Goal: Transaction & Acquisition: Obtain resource

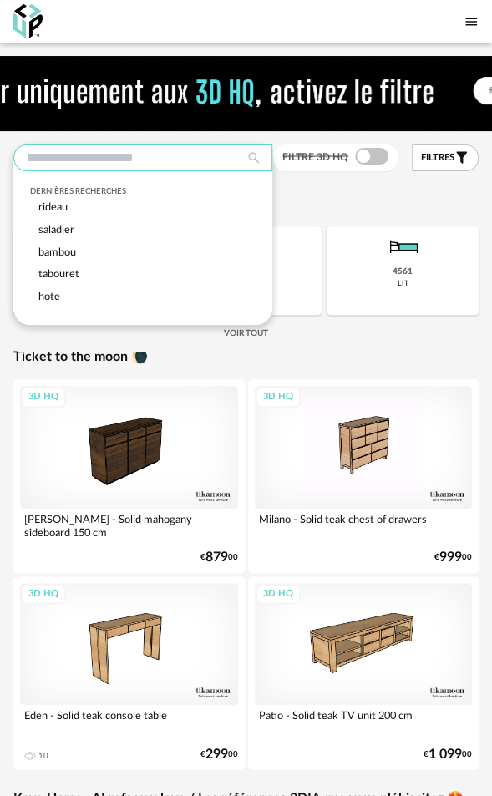
click at [175, 160] on input "text" at bounding box center [142, 158] width 259 height 27
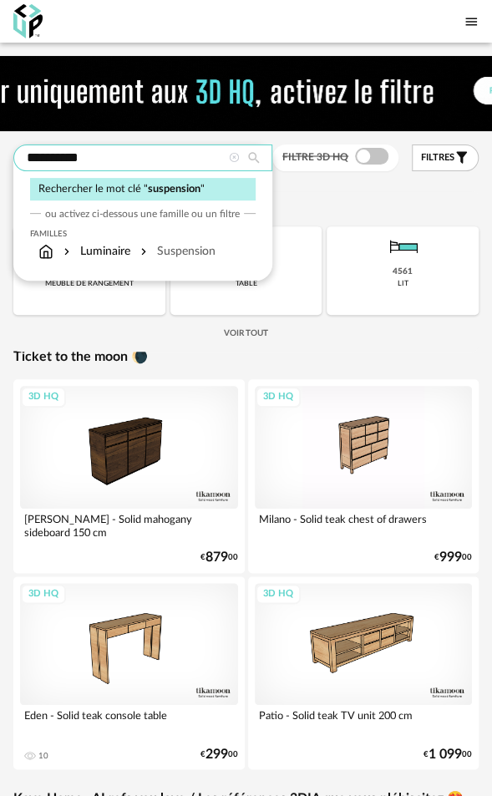
type input "**********"
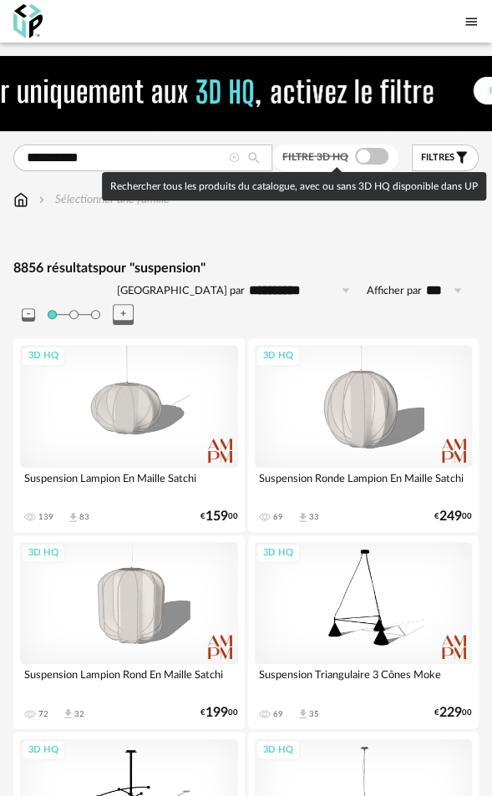
click at [368, 155] on span at bounding box center [371, 156] width 33 height 17
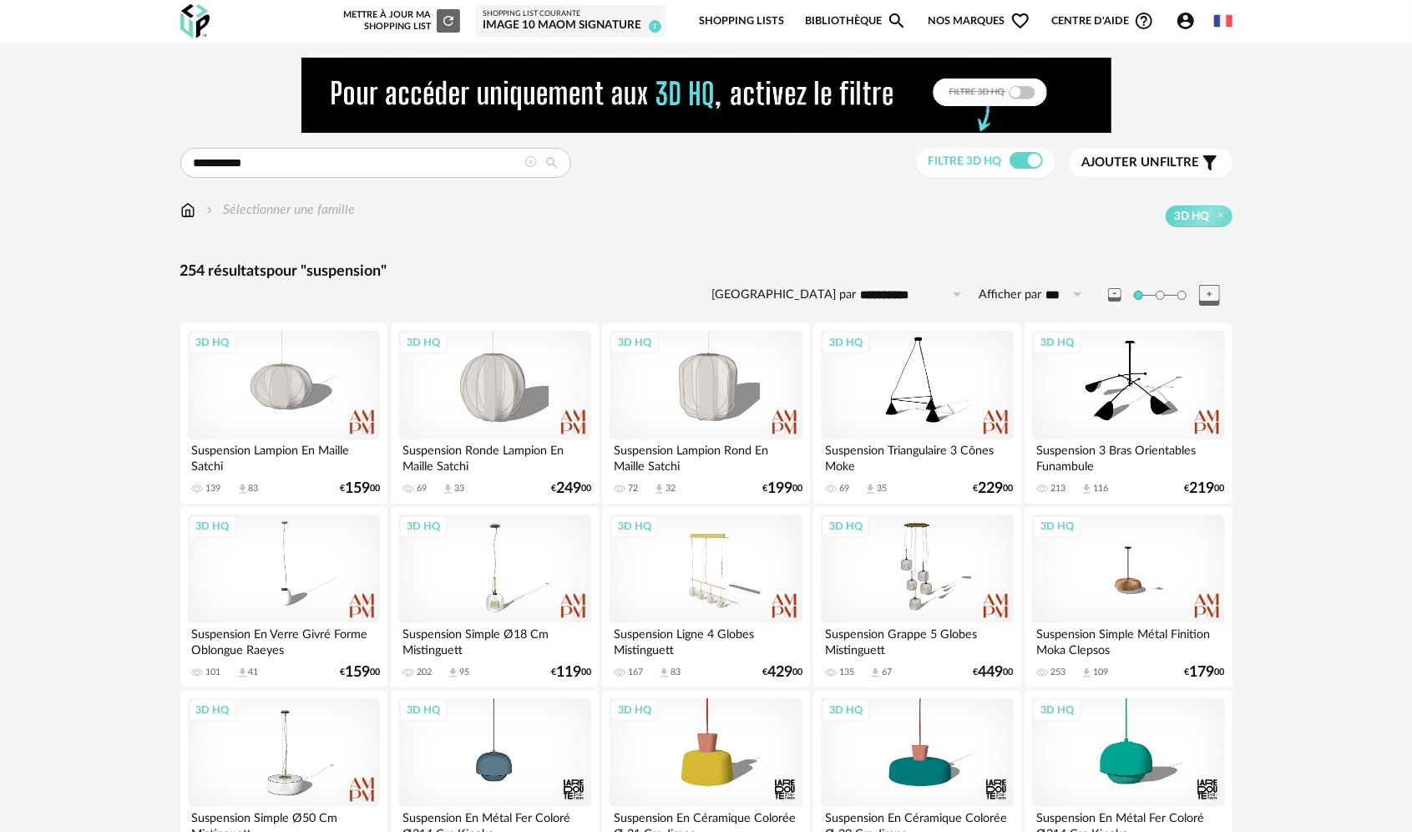
click at [491, 162] on span "Ajouter un filtre" at bounding box center [1142, 163] width 118 height 17
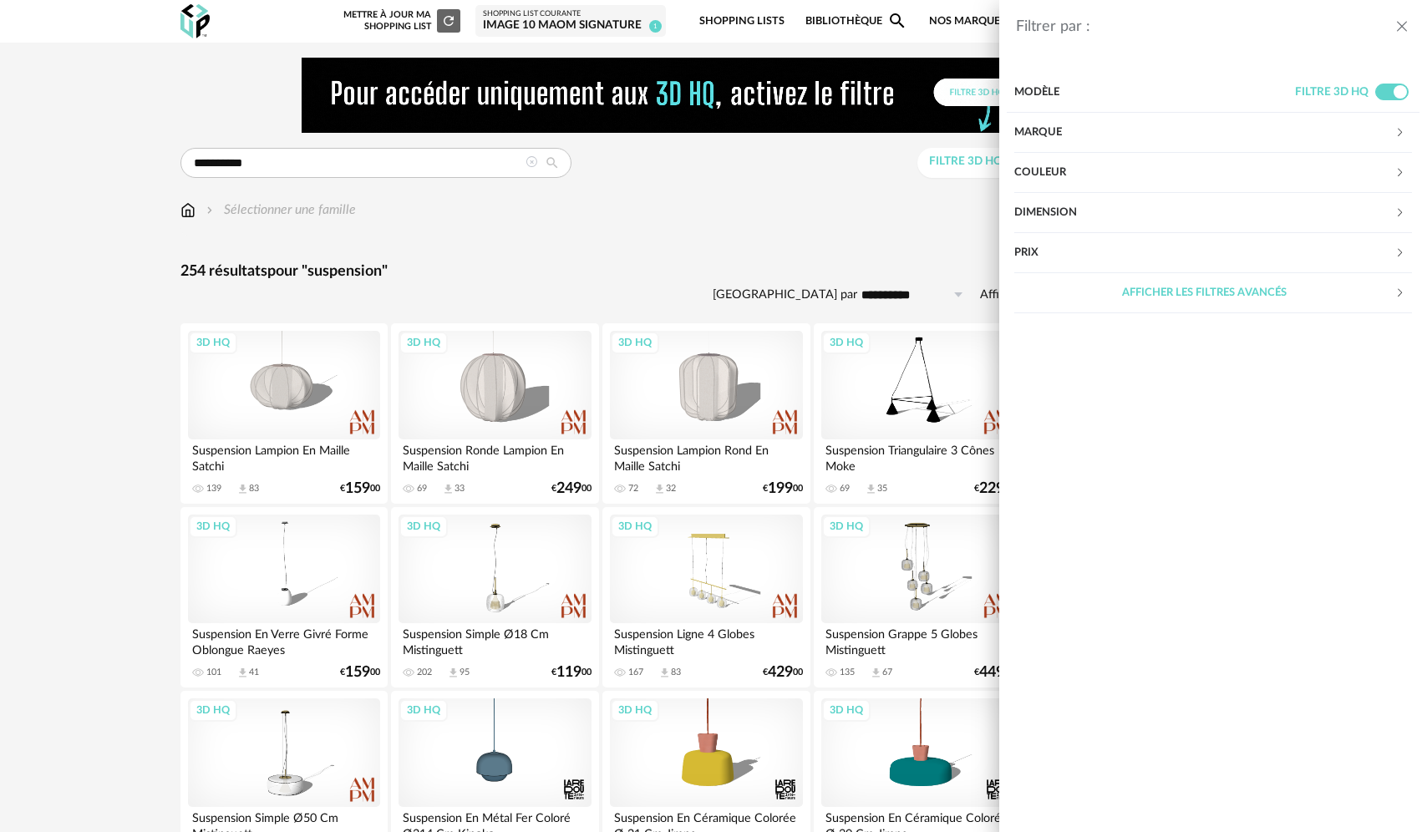
click at [491, 177] on div "Couleur" at bounding box center [1204, 173] width 380 height 40
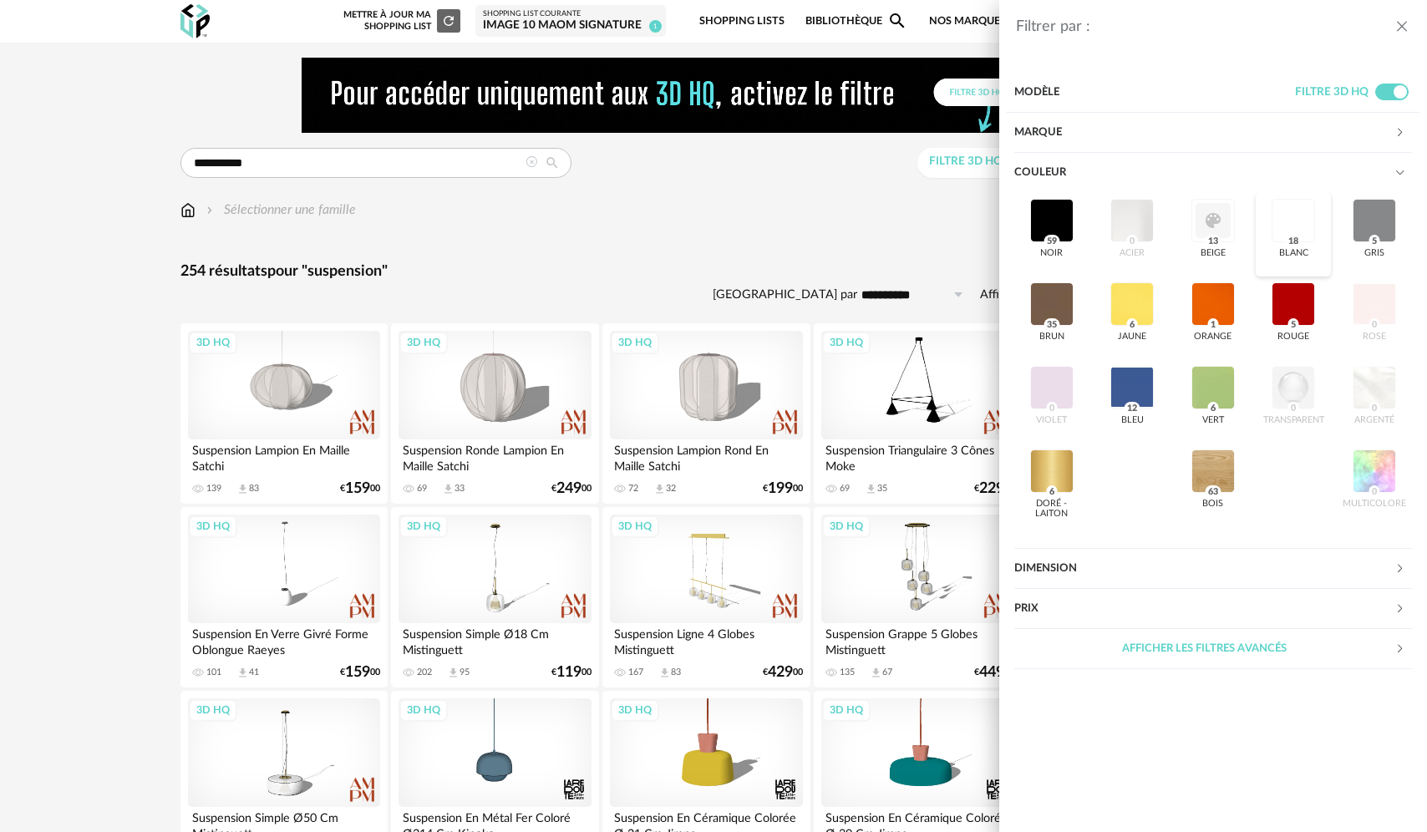
click at [491, 217] on div at bounding box center [1292, 220] width 43 height 43
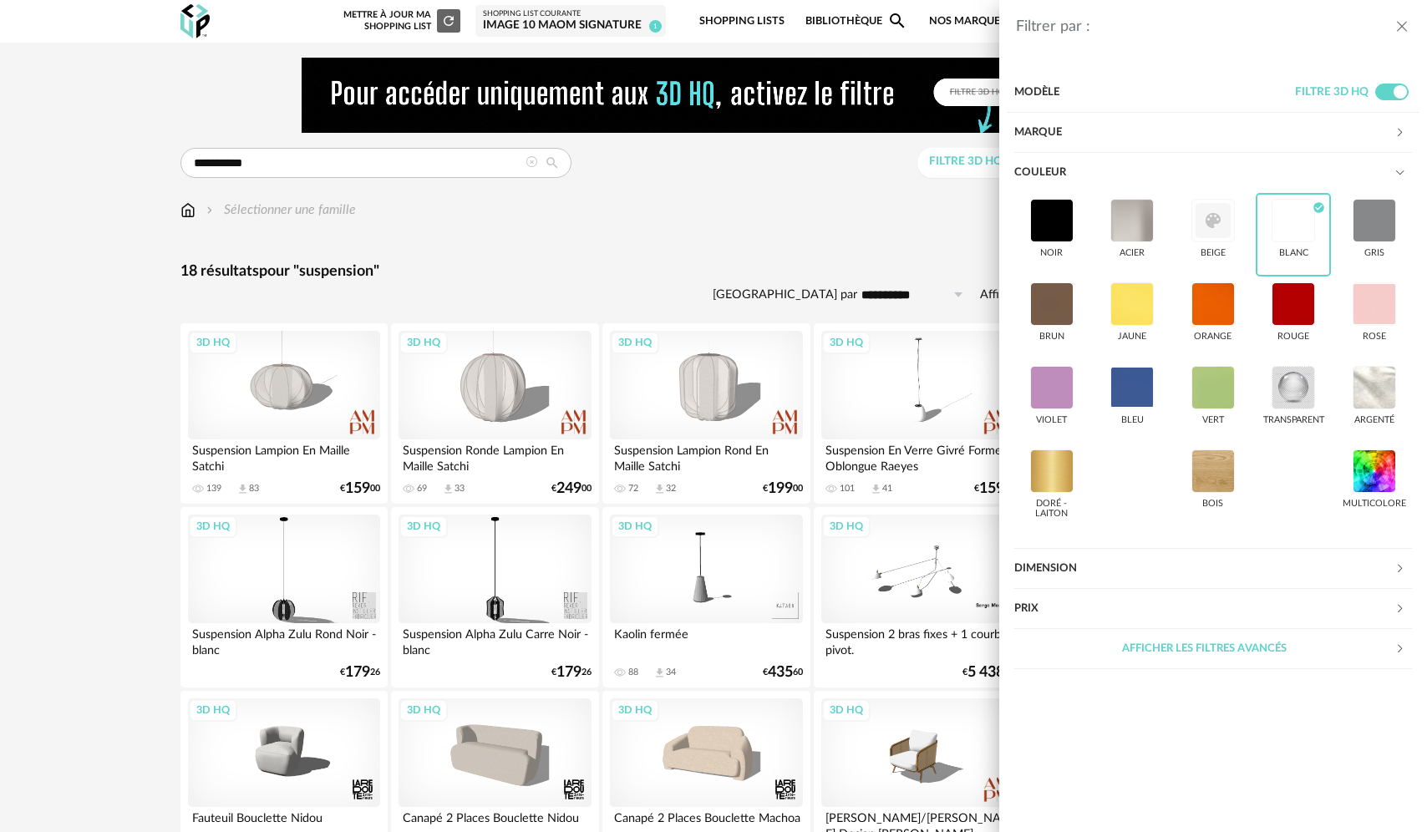
click at [491, 23] on header "Filtrer par :" at bounding box center [1213, 19] width 428 height 38
click at [491, 24] on icon "close drawer" at bounding box center [1401, 26] width 17 height 17
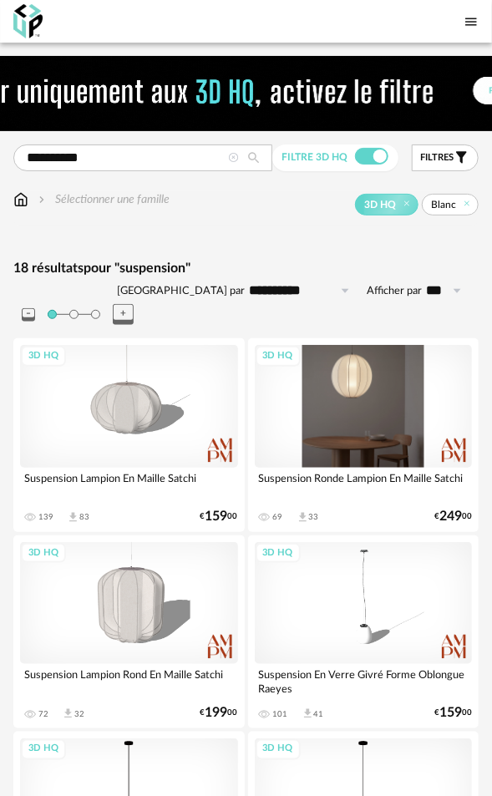
click at [359, 393] on div "3D HQ" at bounding box center [364, 406] width 218 height 123
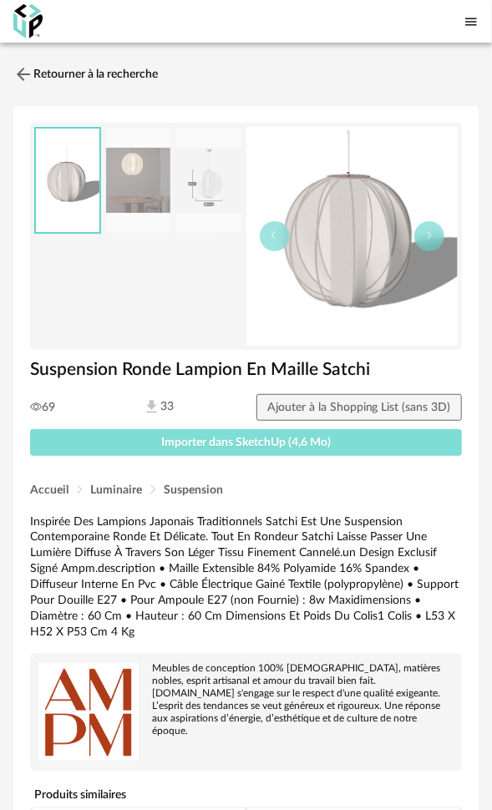
click at [244, 443] on span "Importer dans SketchUp (4,6 Mo)" at bounding box center [246, 443] width 170 height 12
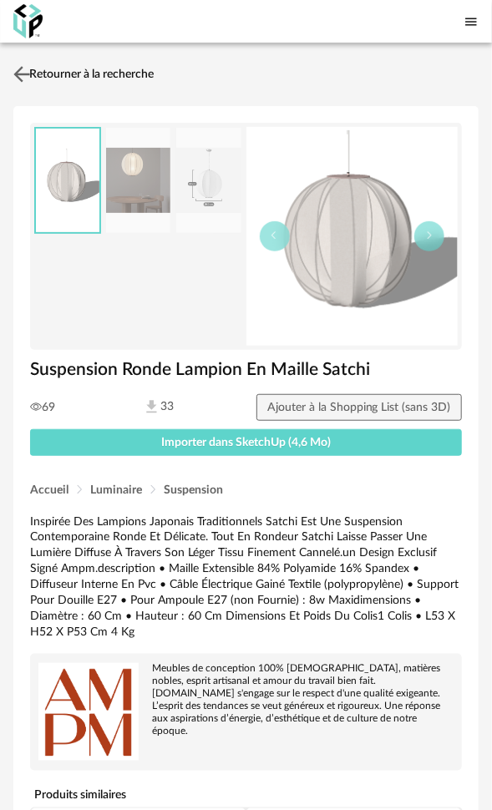
click at [48, 72] on link "Retourner à la recherche" at bounding box center [81, 74] width 145 height 37
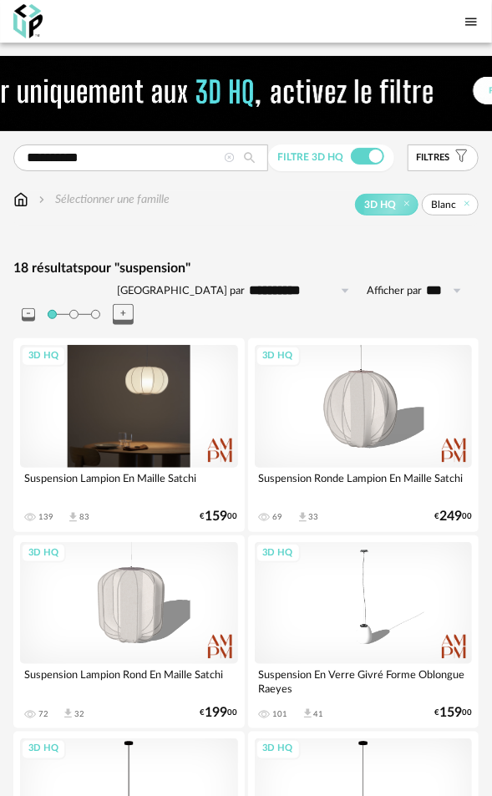
click at [139, 359] on div "3D HQ" at bounding box center [129, 406] width 218 height 123
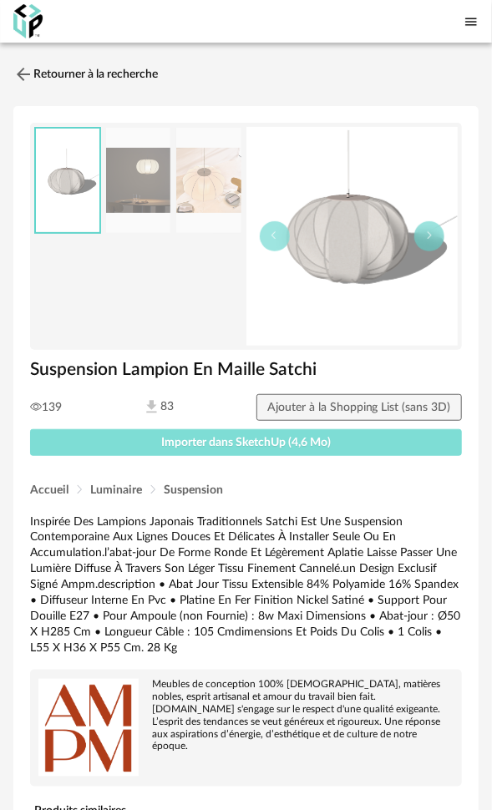
click at [199, 444] on span "Importer dans SketchUp (4,6 Mo)" at bounding box center [246, 443] width 170 height 12
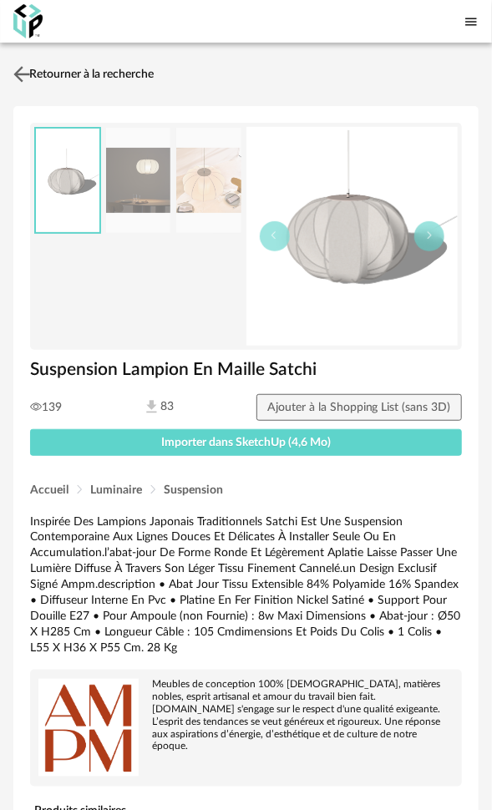
click at [28, 72] on img at bounding box center [22, 74] width 24 height 24
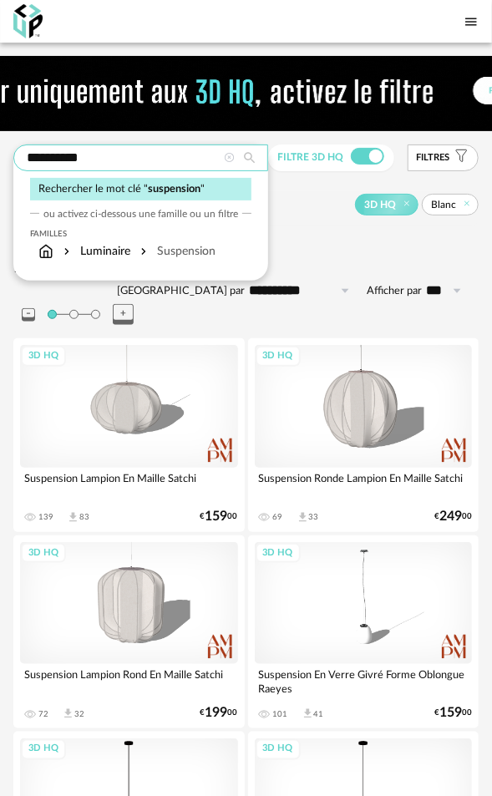
drag, startPoint x: 146, startPoint y: 159, endPoint x: -20, endPoint y: 160, distance: 166.2
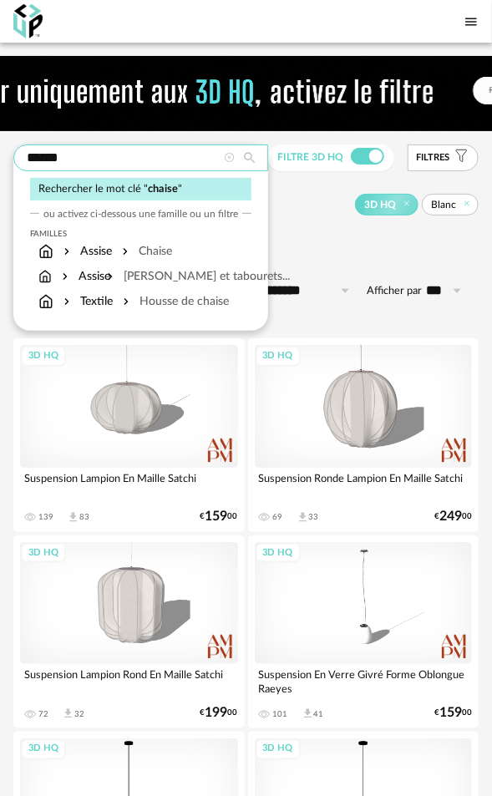
type input "******"
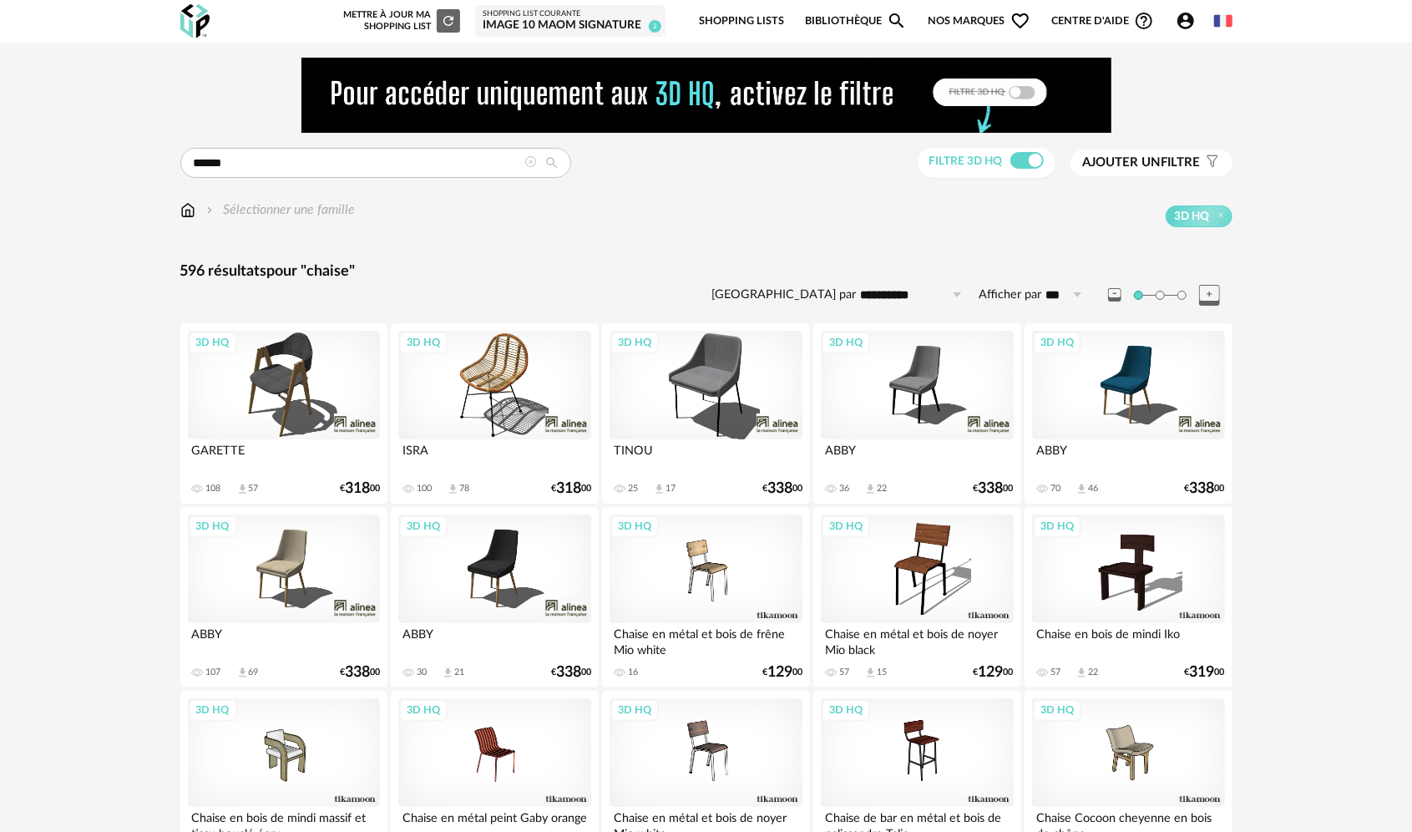
click at [491, 162] on span "Ajouter un filtre" at bounding box center [1142, 163] width 118 height 17
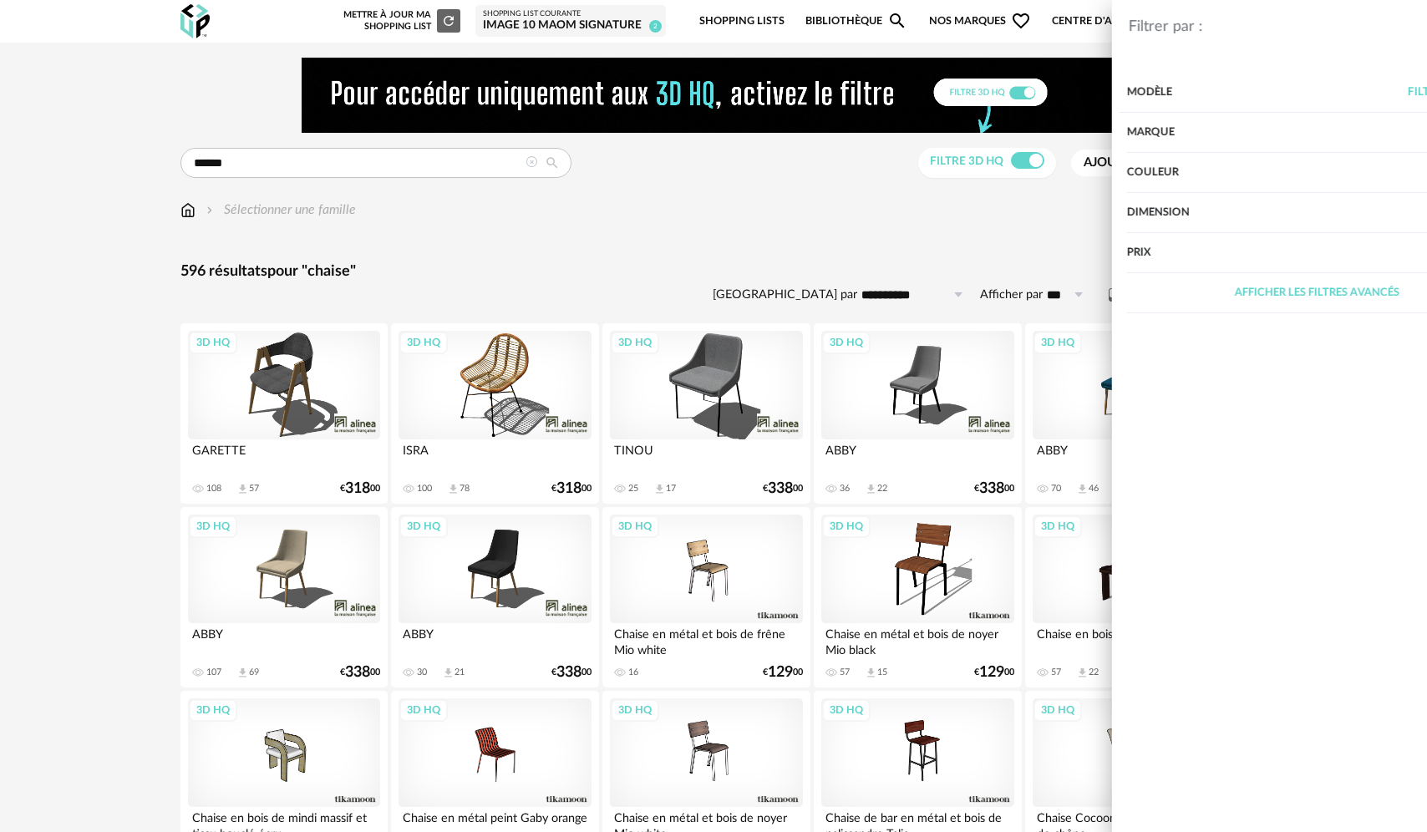
click at [491, 166] on div "Couleur" at bounding box center [1204, 173] width 380 height 40
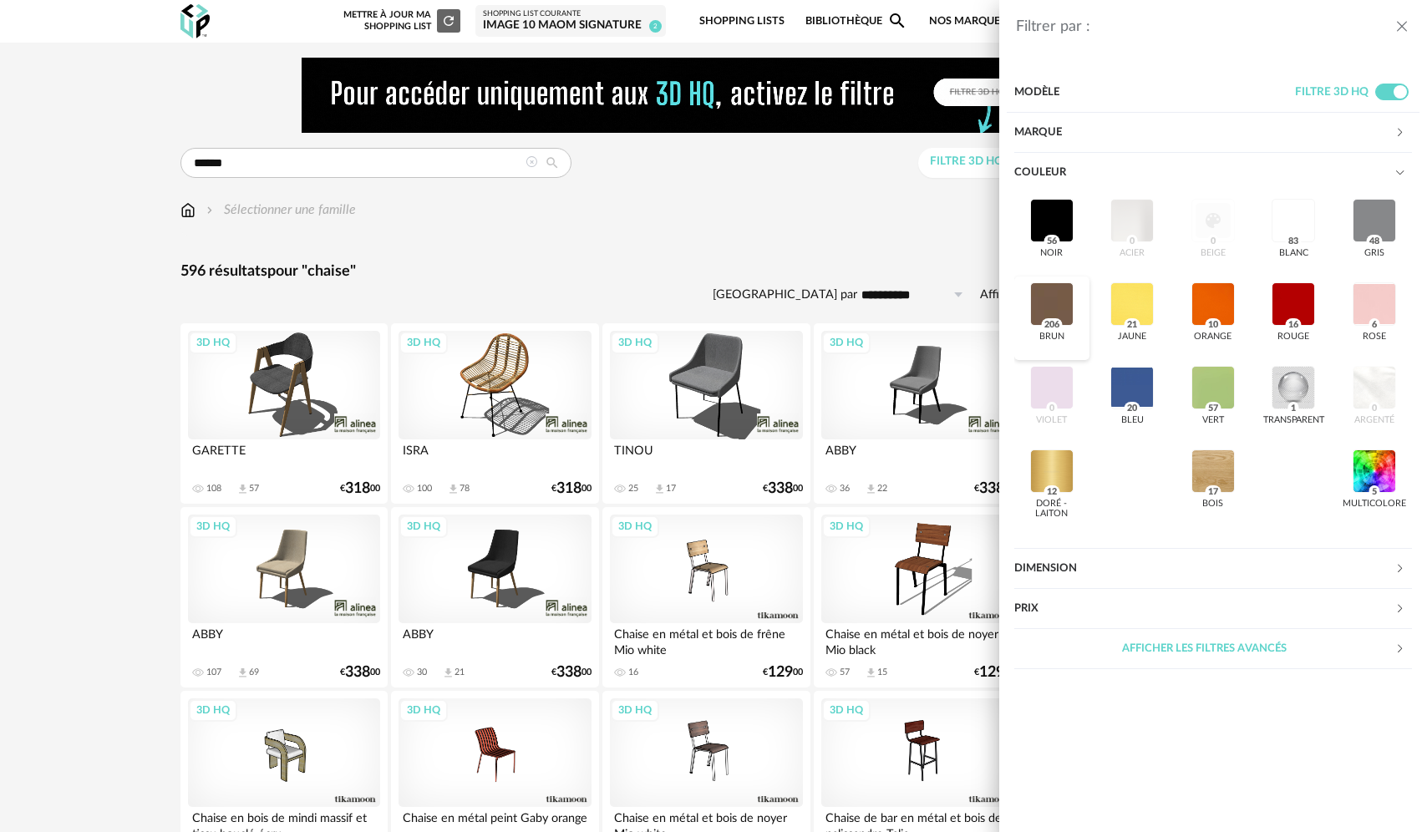
click at [491, 311] on div at bounding box center [1051, 303] width 43 height 43
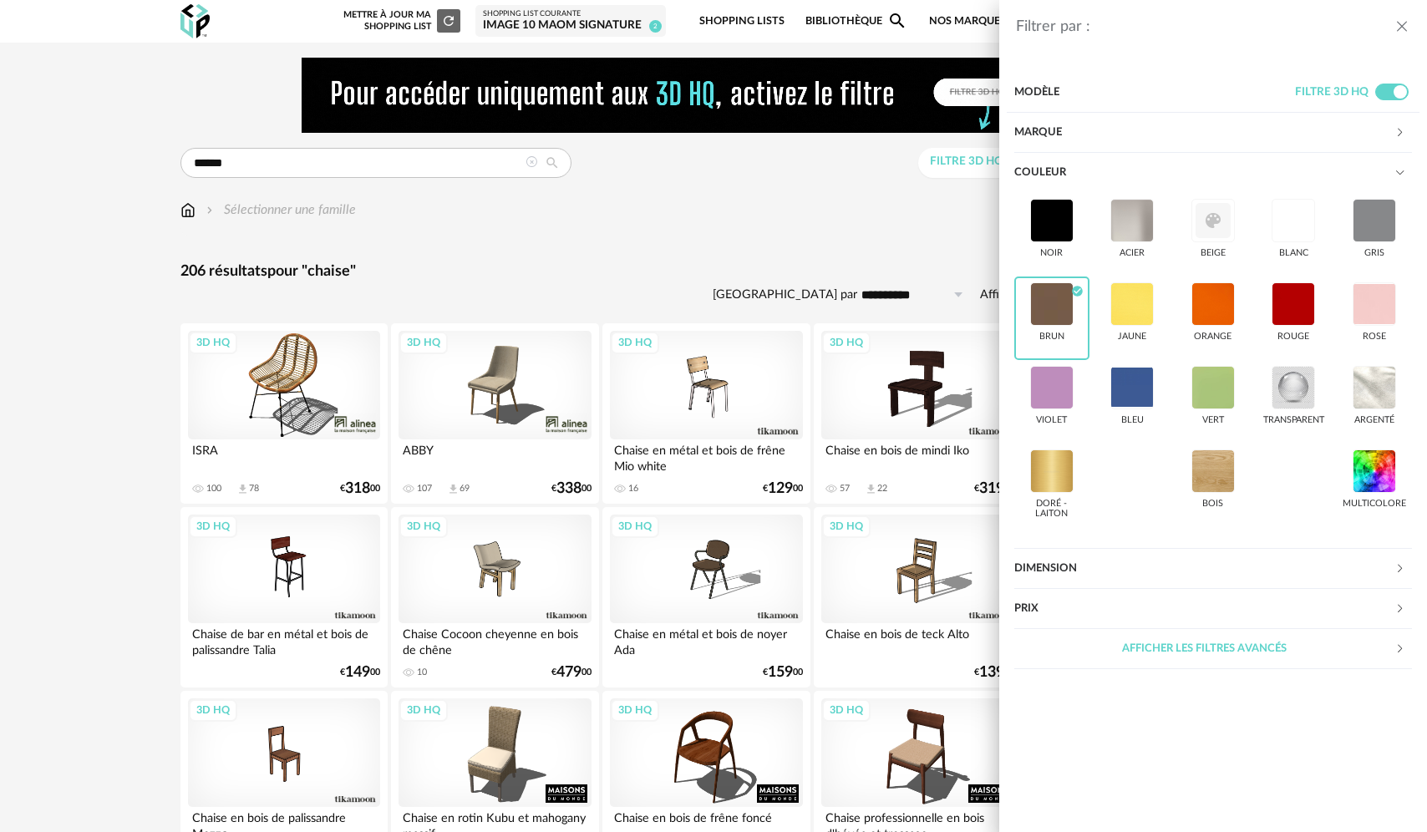
click at [491, 236] on div "Filtrer par : Modèle Filtre 3D HQ Marque &tradition 0 101 Copenhagen 0 366 Conc…" at bounding box center [713, 416] width 1427 height 832
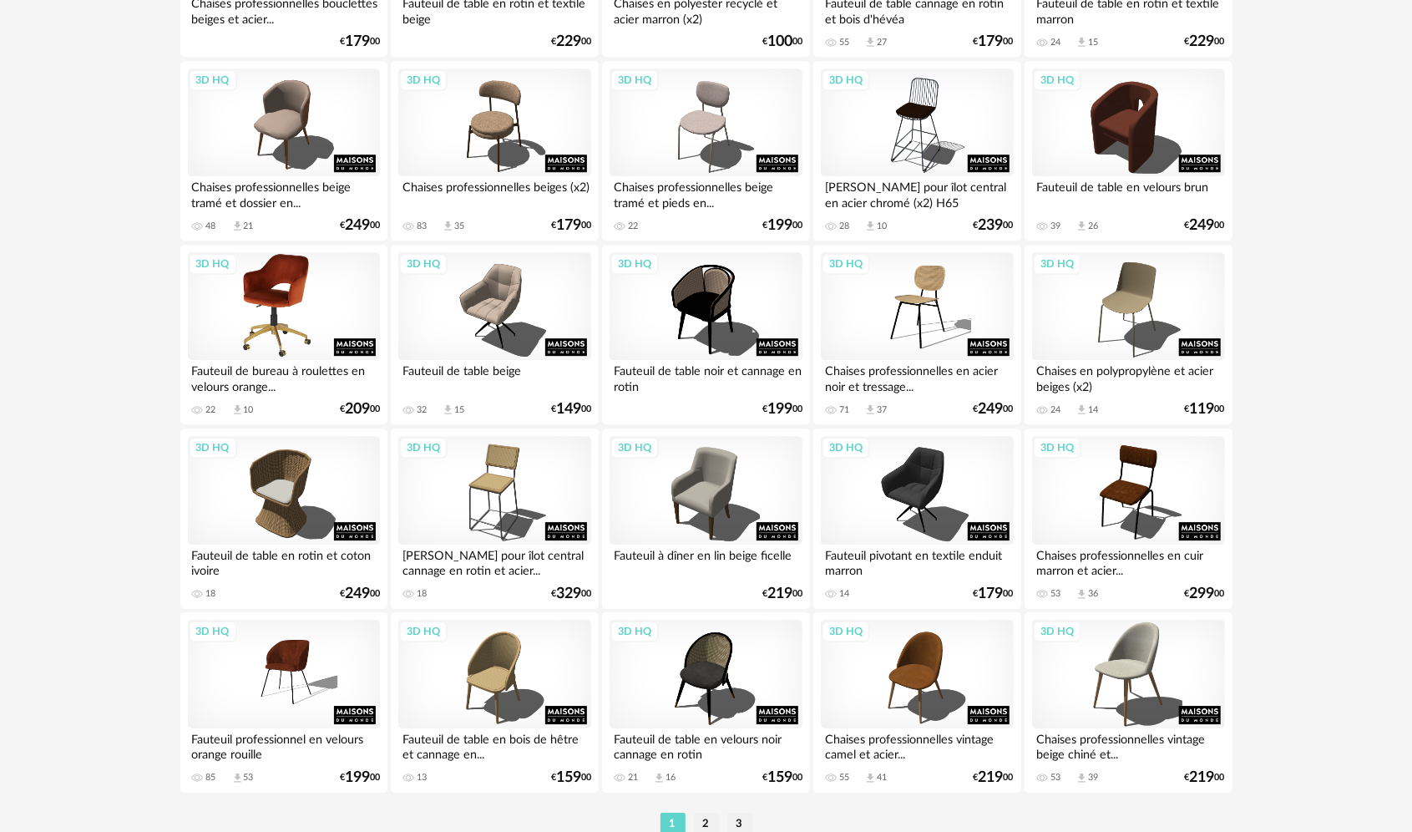
scroll to position [3278, 0]
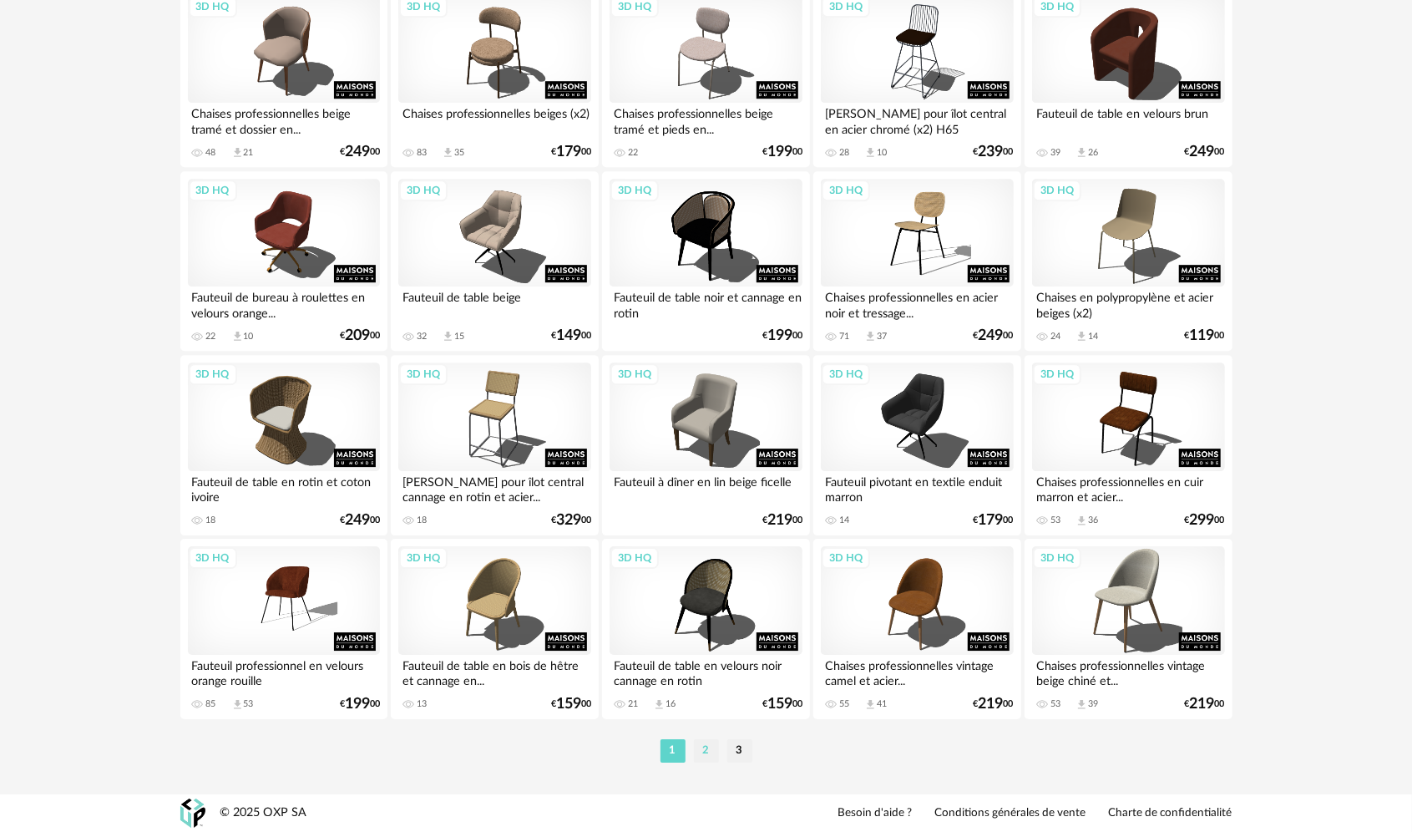
click at [491, 754] on li "2" at bounding box center [706, 750] width 25 height 23
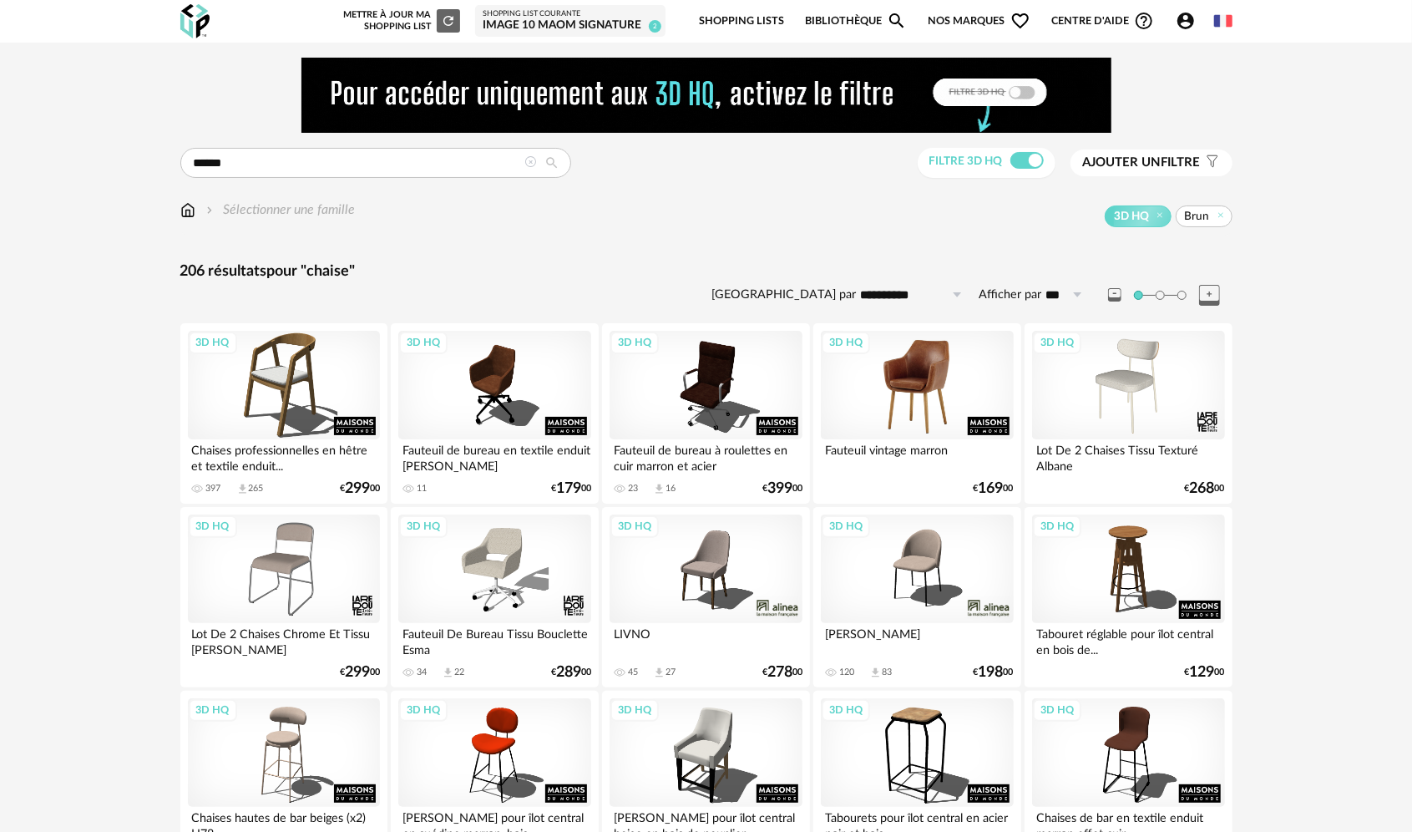
click at [491, 376] on div "3D HQ" at bounding box center [917, 385] width 192 height 109
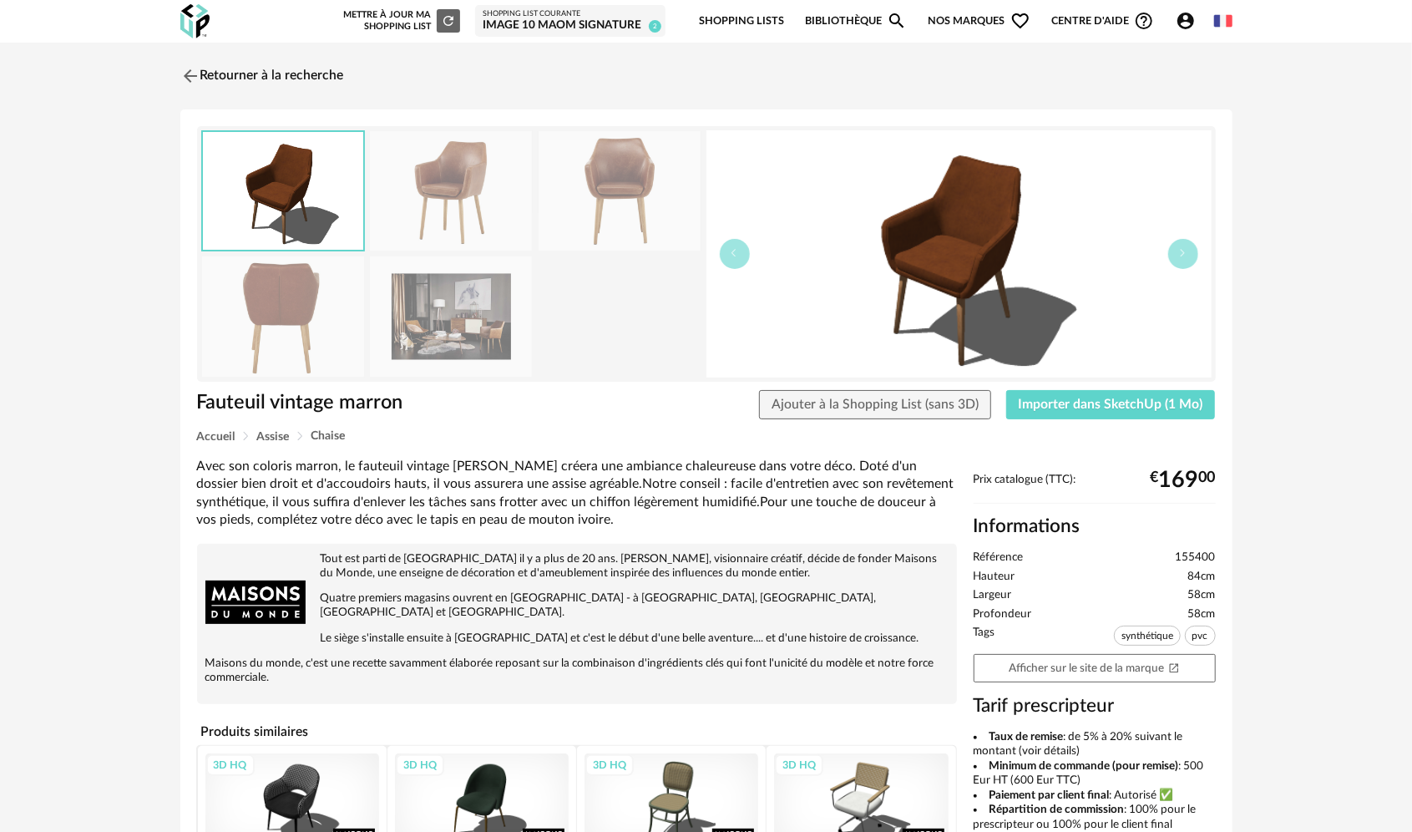
click at [489, 337] on img at bounding box center [451, 315] width 162 height 119
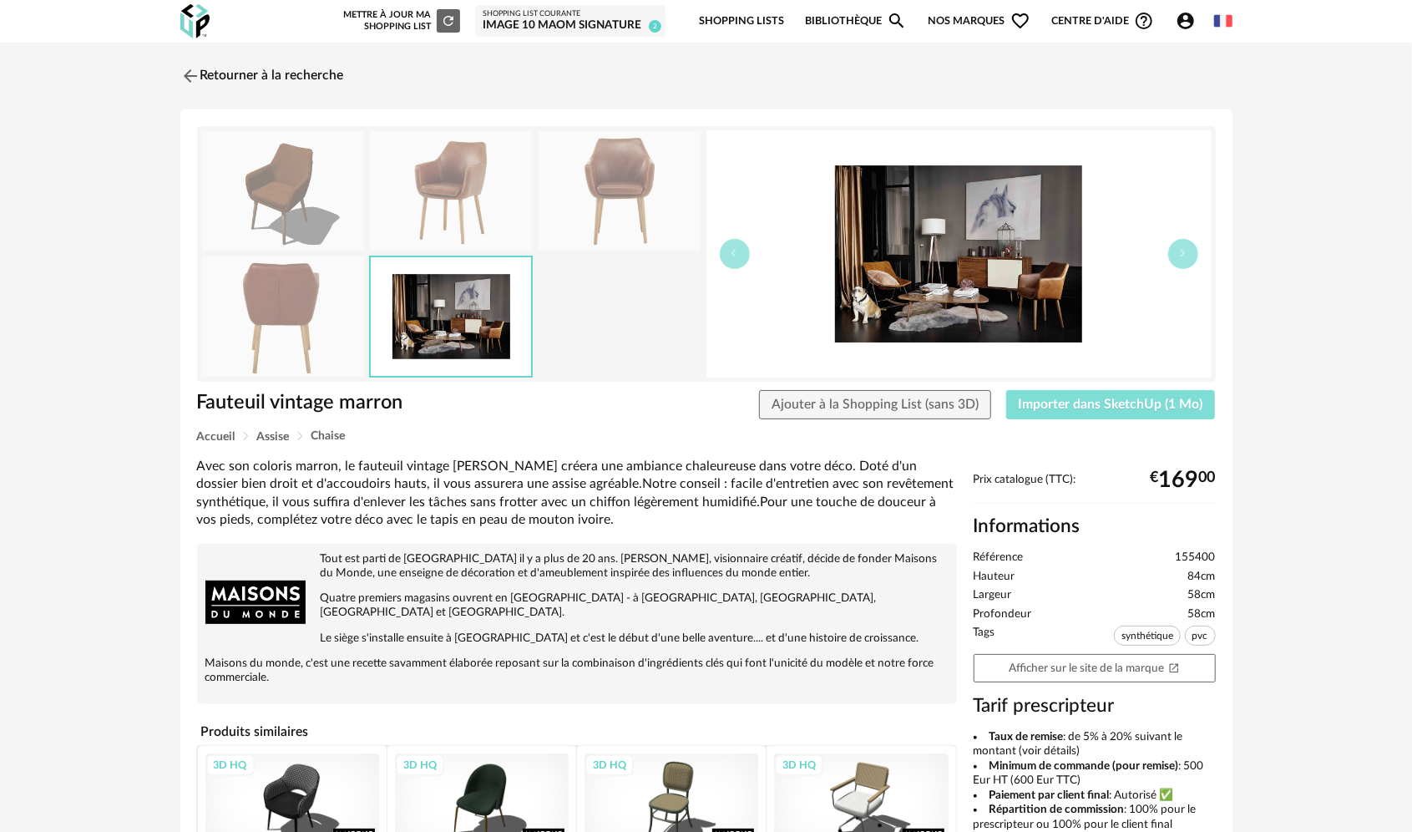
click at [491, 406] on span "Importer dans SketchUp (1 Mo)" at bounding box center [1111, 404] width 185 height 13
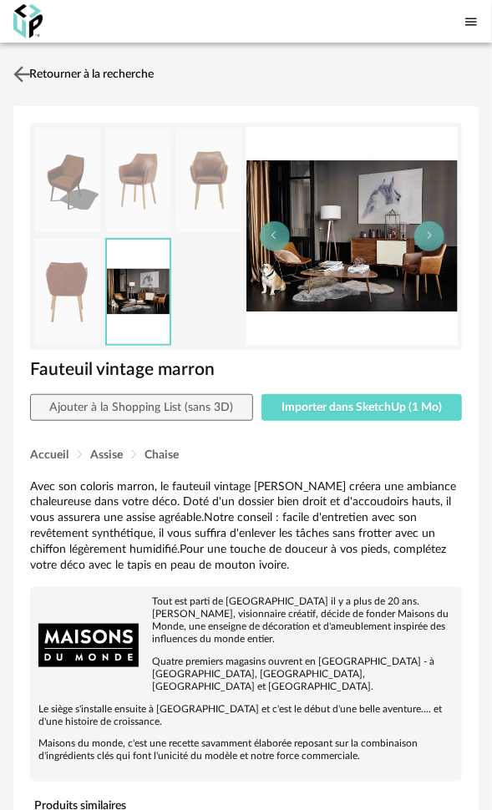
click at [92, 72] on link "Retourner à la recherche" at bounding box center [81, 74] width 145 height 37
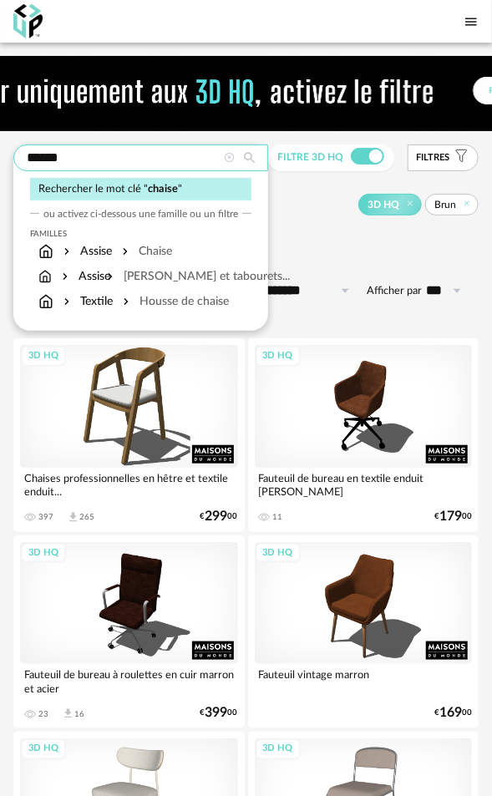
drag, startPoint x: 58, startPoint y: 152, endPoint x: -70, endPoint y: 153, distance: 128.6
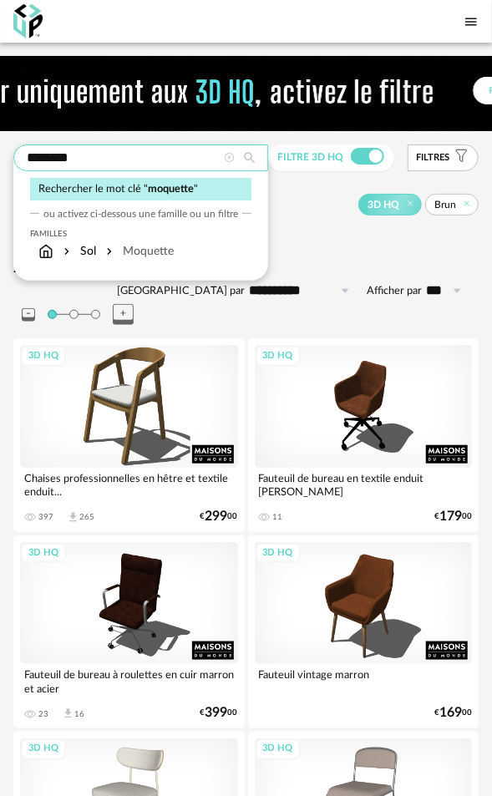
type input "********"
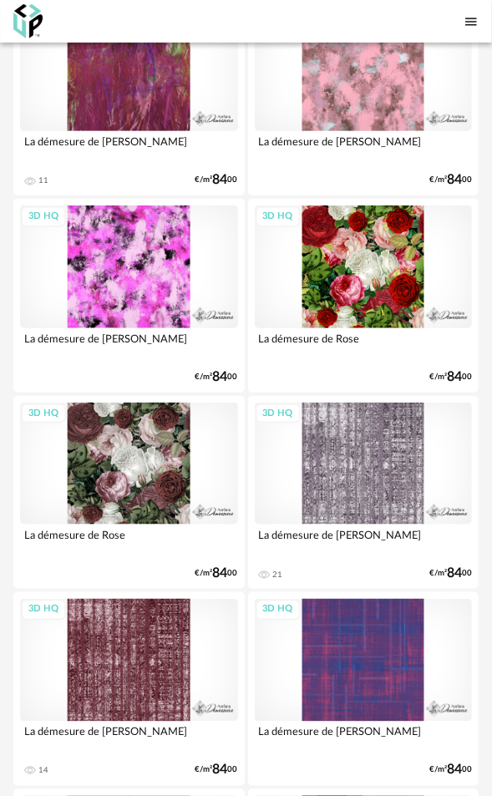
scroll to position [3007, 0]
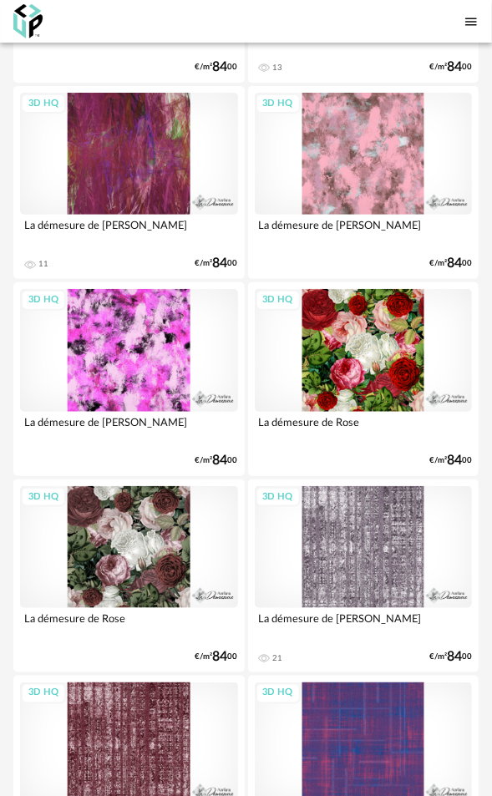
click at [127, 534] on div "3D HQ" at bounding box center [129, 547] width 218 height 123
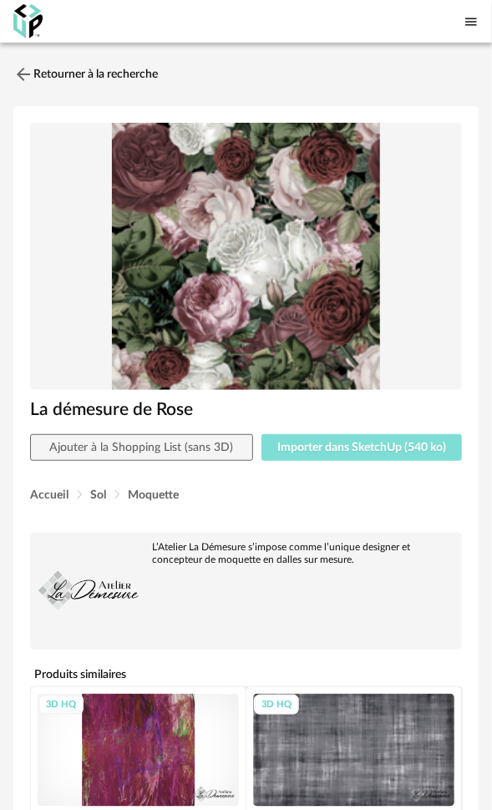
click at [328, 447] on span "Importer dans SketchUp (540 ko)" at bounding box center [361, 448] width 169 height 12
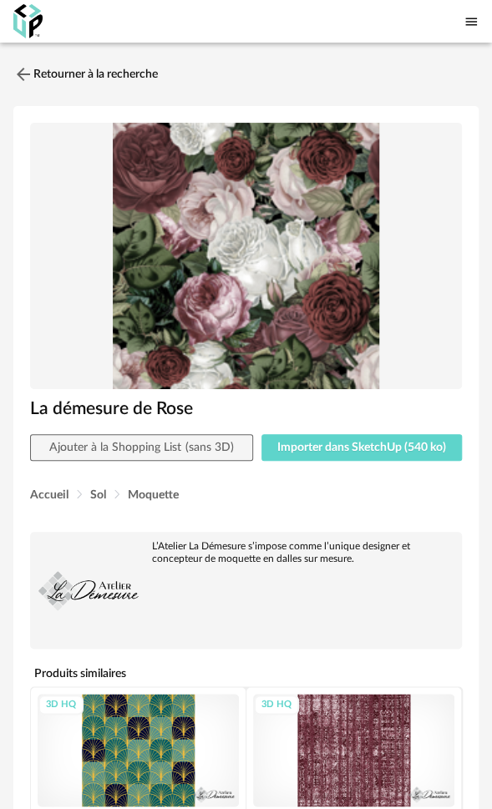
click at [130, 68] on link "Retourner à la recherche" at bounding box center [85, 74] width 145 height 37
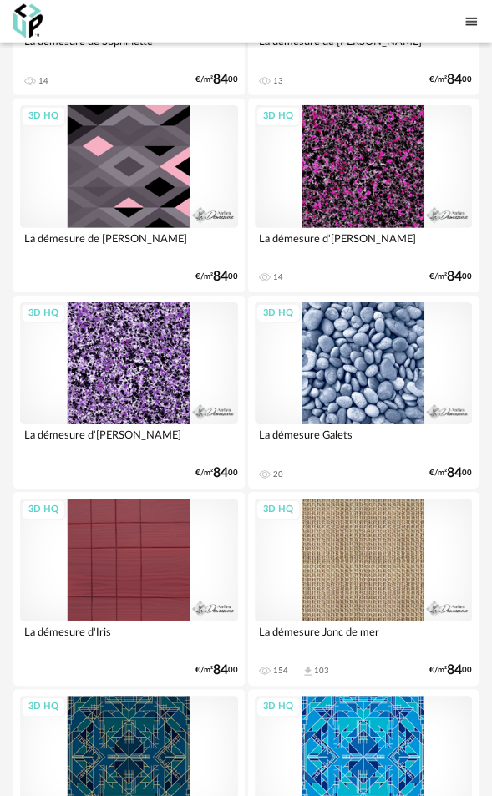
scroll to position [3985, 0]
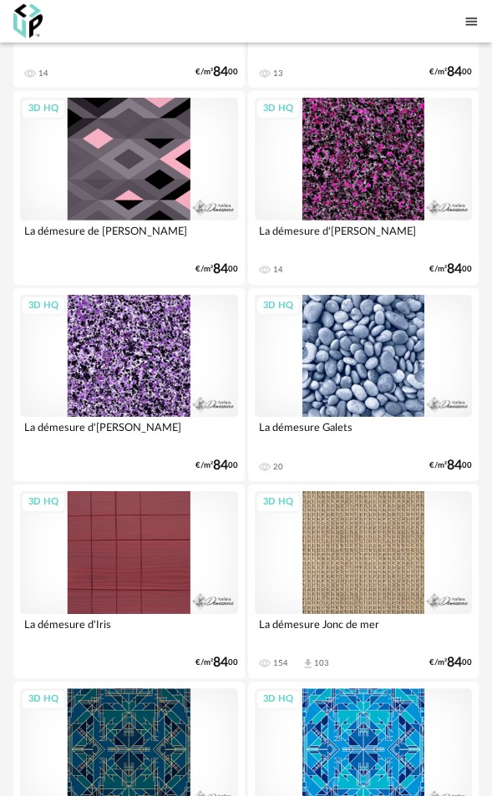
click at [354, 555] on div "3D HQ" at bounding box center [364, 552] width 218 height 123
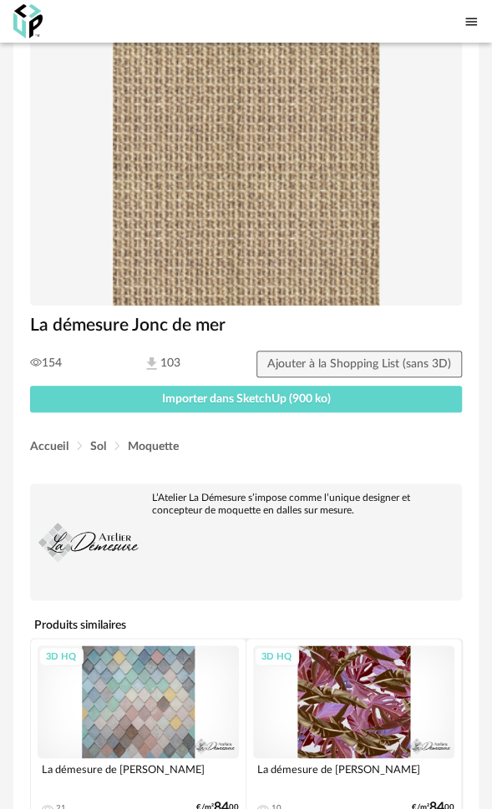
scroll to position [5, 0]
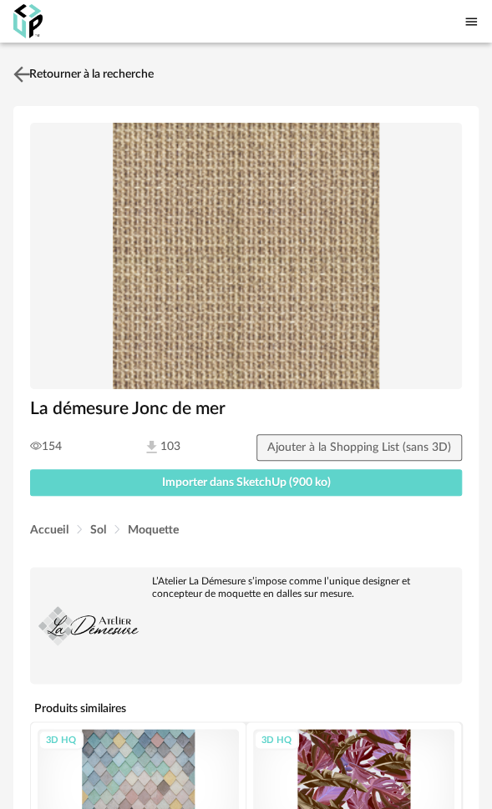
click at [54, 73] on link "Retourner à la recherche" at bounding box center [81, 74] width 145 height 37
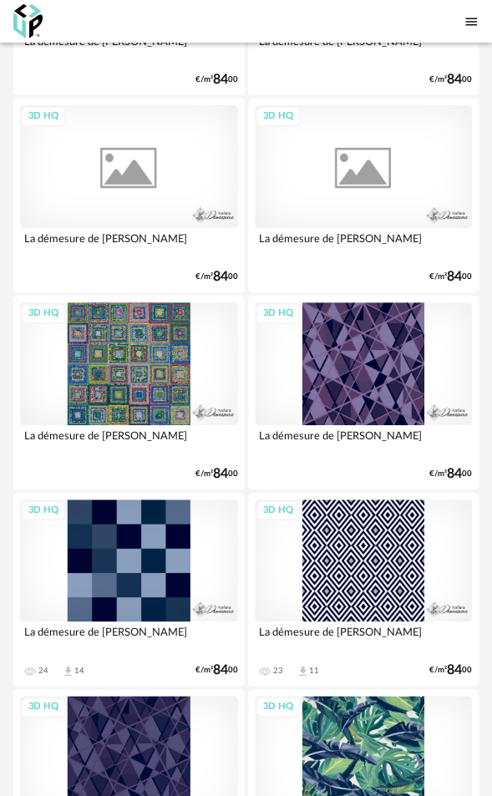
scroll to position [1389, 0]
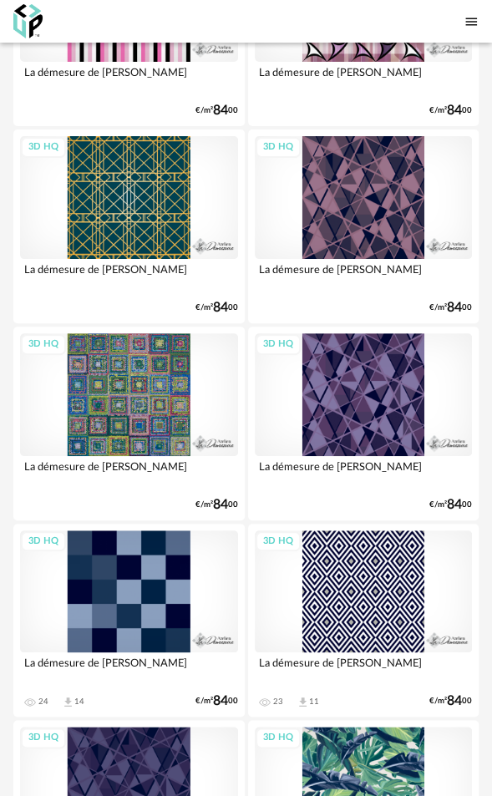
click at [354, 580] on div "3D HQ" at bounding box center [364, 591] width 218 height 123
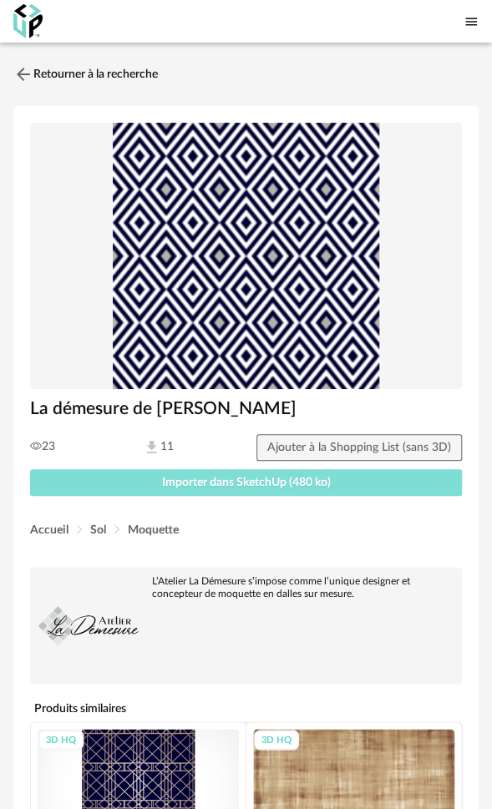
click at [261, 478] on span "Importer dans SketchUp (480 ko)" at bounding box center [246, 483] width 169 height 12
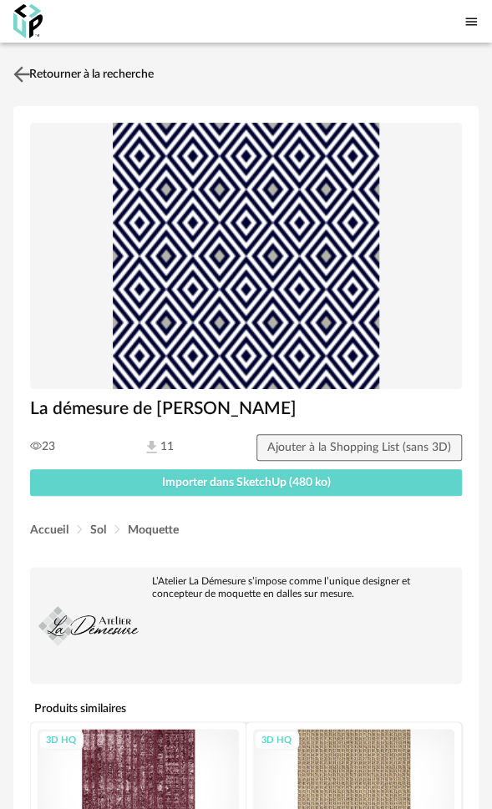
click at [73, 75] on link "Retourner à la recherche" at bounding box center [81, 74] width 145 height 37
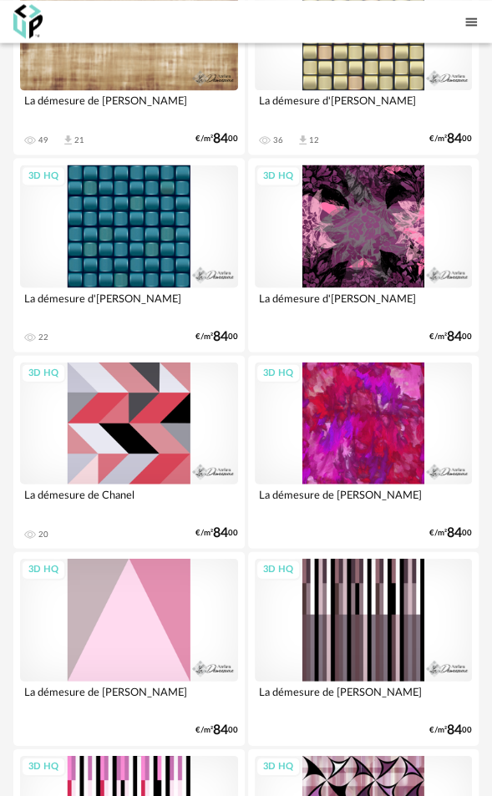
scroll to position [156, 0]
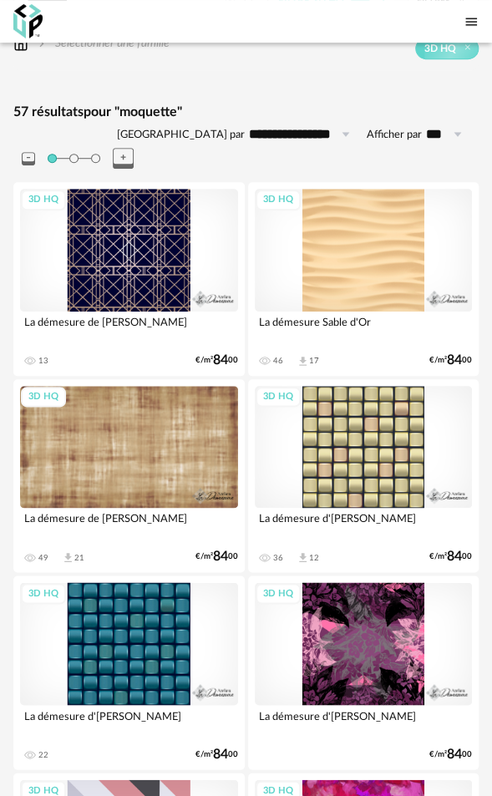
click at [137, 431] on div "3D HQ" at bounding box center [129, 447] width 218 height 123
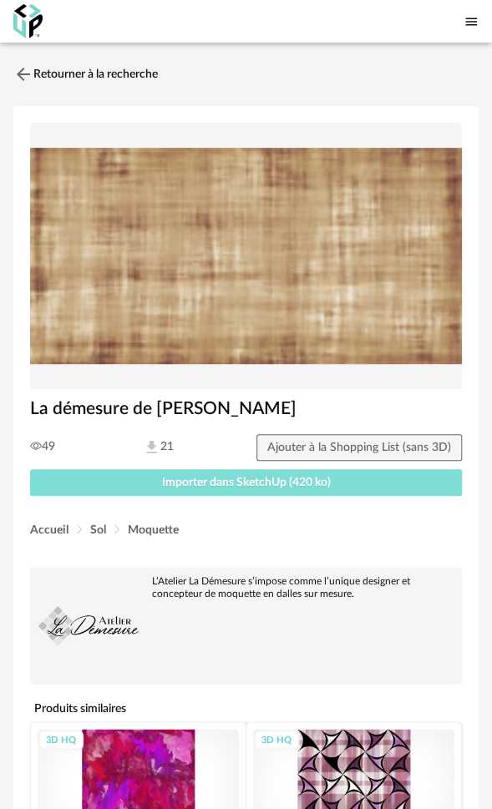
click at [222, 486] on span "Importer dans SketchUp (420 ko)" at bounding box center [246, 483] width 169 height 12
